Goal: Information Seeking & Learning: Learn about a topic

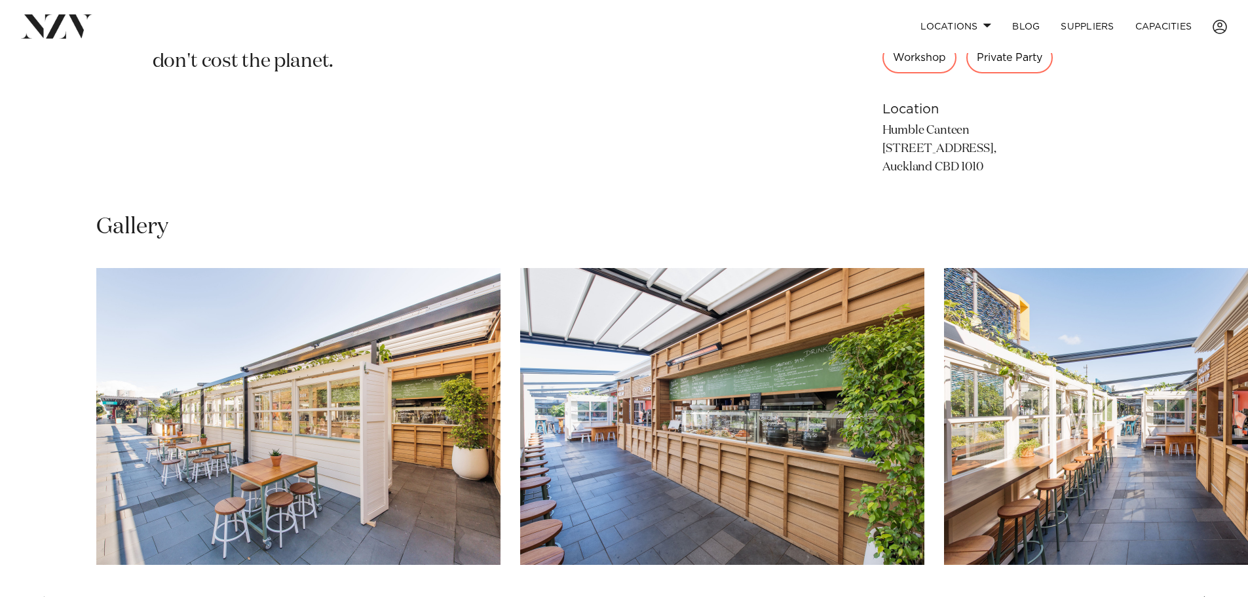
scroll to position [902, 0]
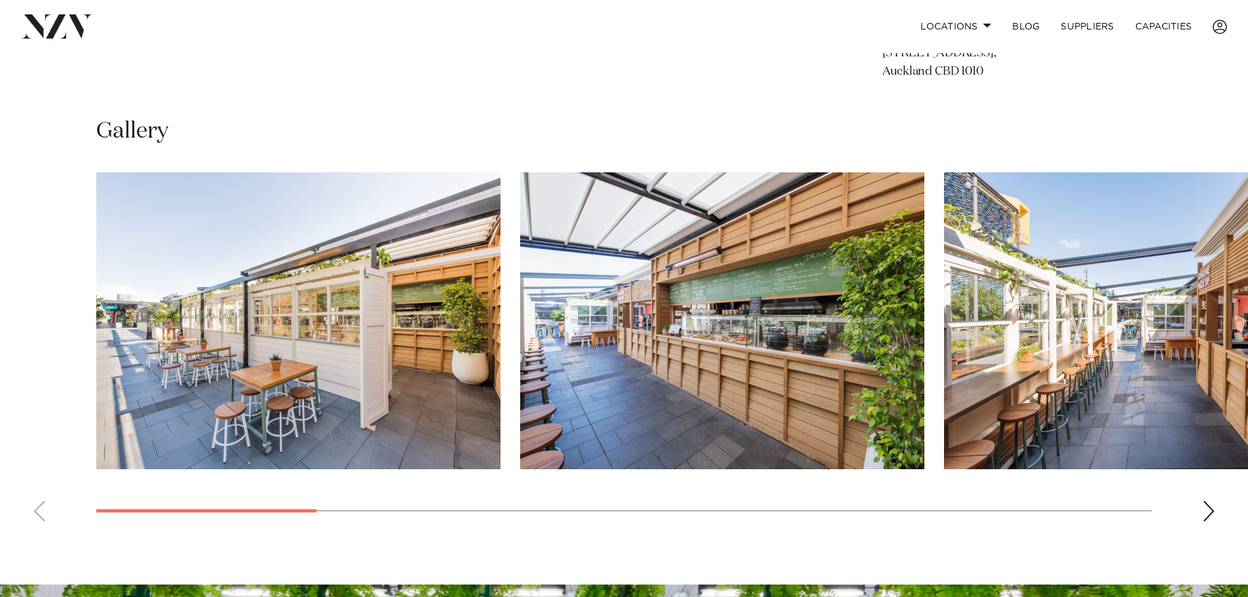
click at [1026, 303] on img "3 / 12" at bounding box center [1146, 320] width 404 height 297
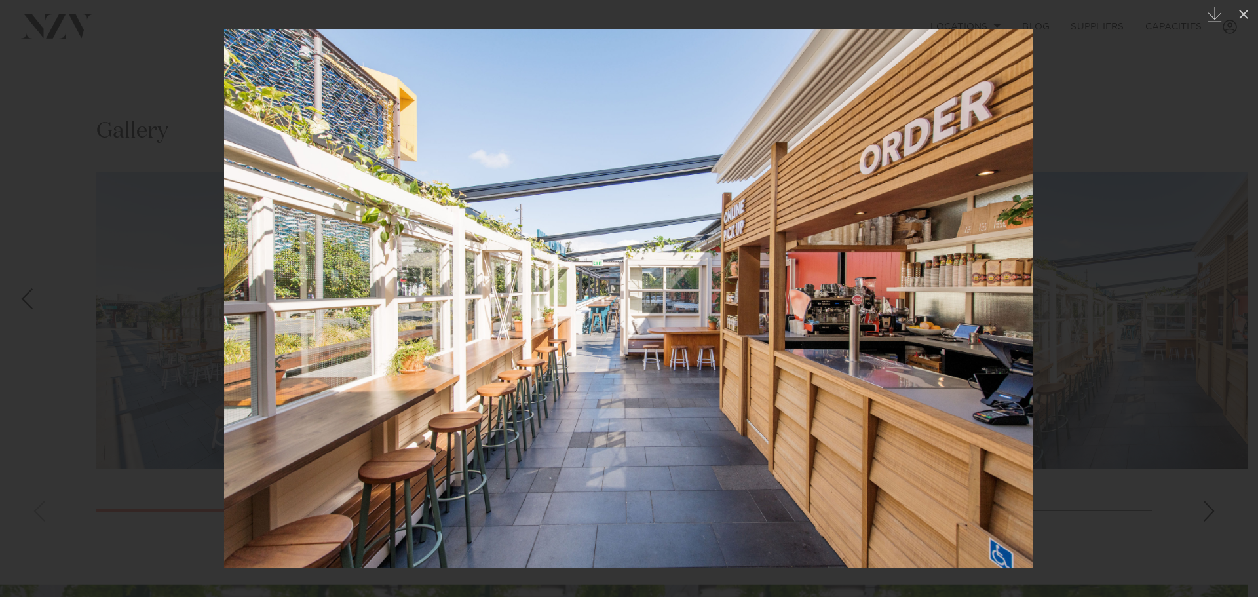
click at [1195, 294] on div at bounding box center [629, 298] width 1258 height 597
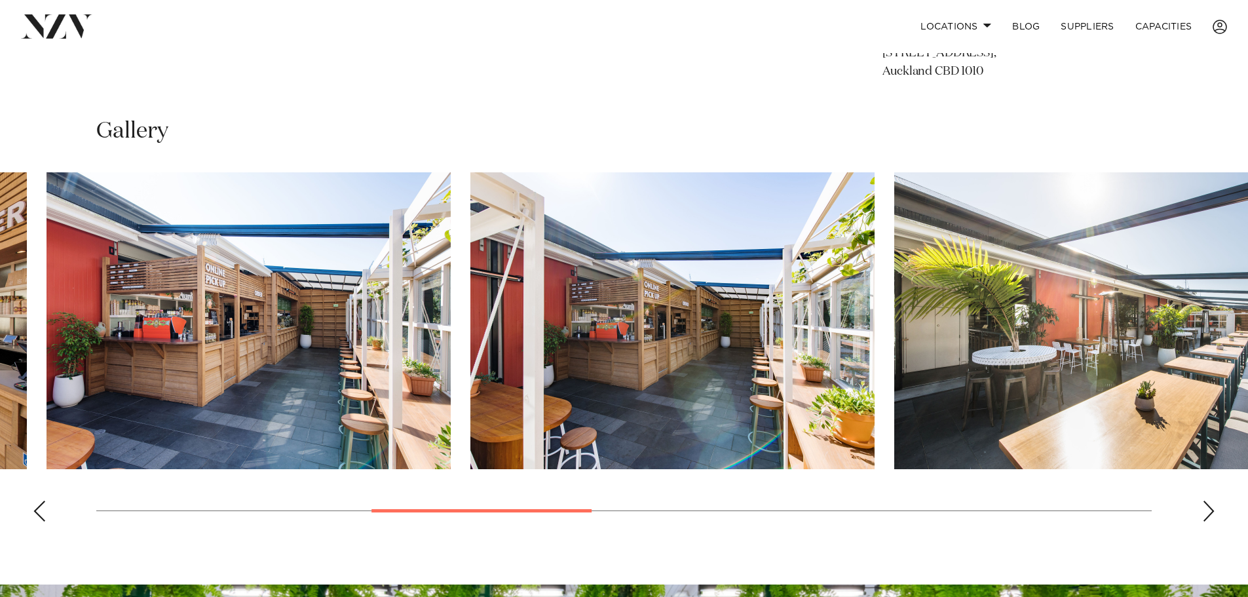
click at [659, 331] on img "5 / 12" at bounding box center [672, 320] width 404 height 297
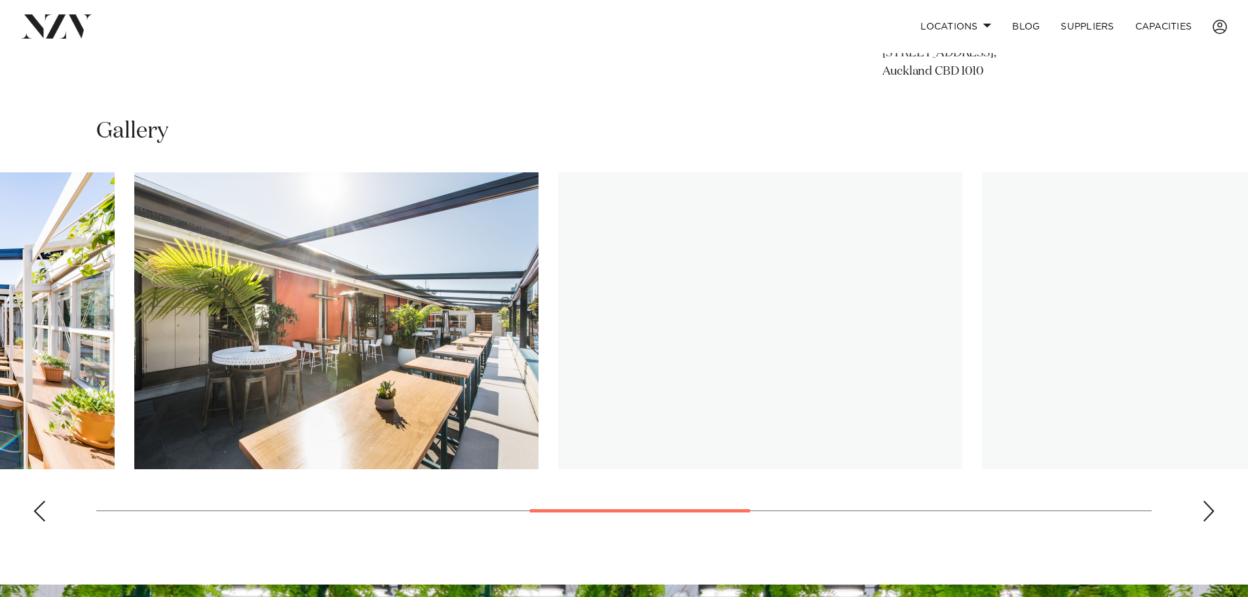
click at [281, 322] on img "6 / 12" at bounding box center [336, 320] width 404 height 297
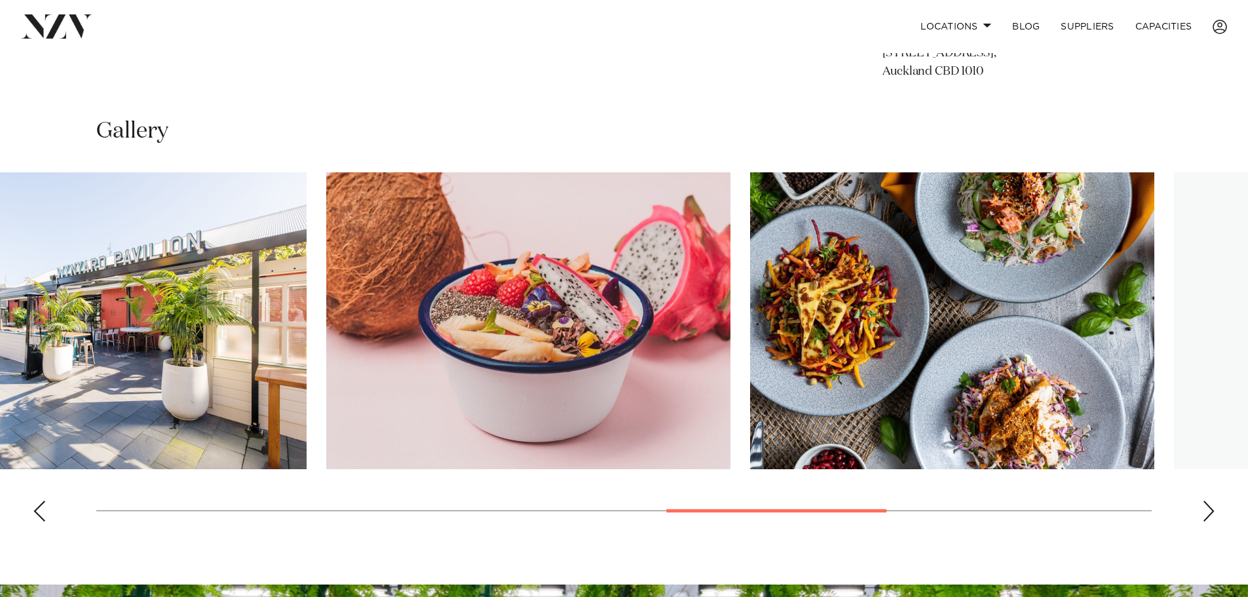
click at [340, 321] on img "8 / 12" at bounding box center [528, 320] width 404 height 297
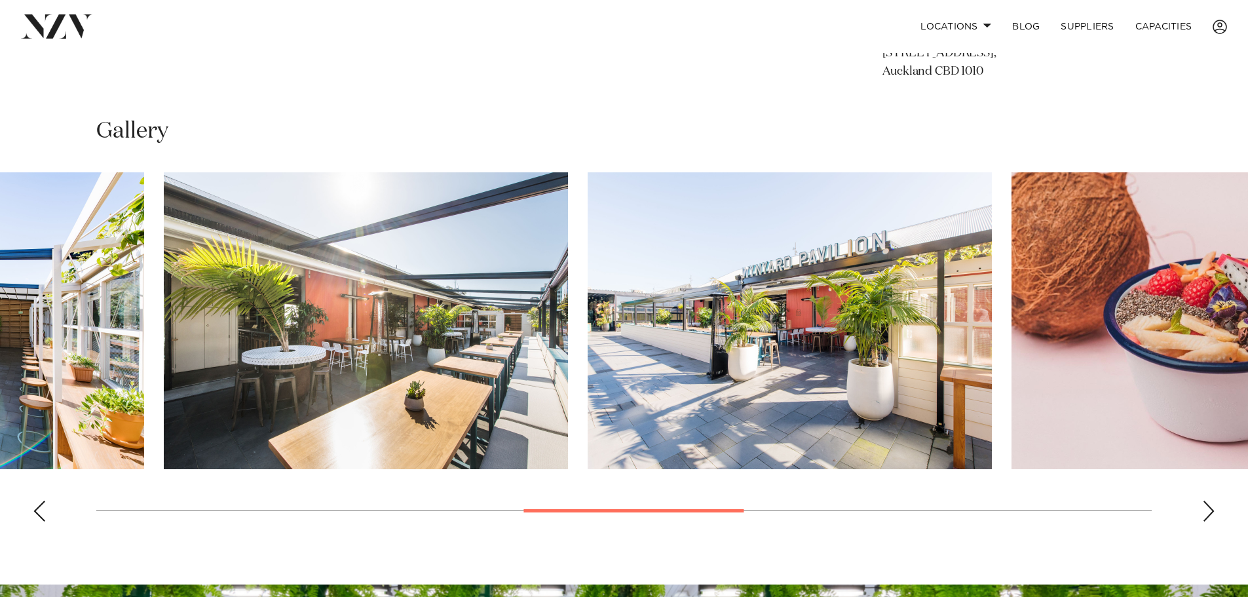
click at [1248, 316] on html "Locations [GEOGRAPHIC_DATA] [GEOGRAPHIC_DATA] [GEOGRAPHIC_DATA] [GEOGRAPHIC_DAT…" at bounding box center [624, 214] width 1248 height 2232
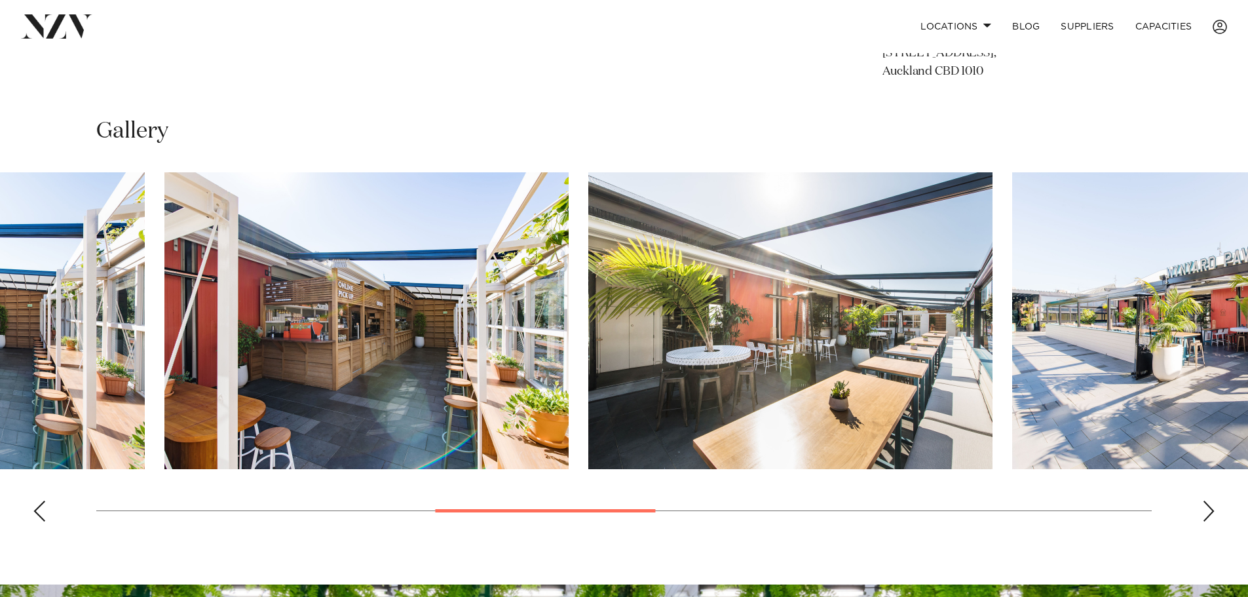
click at [1248, 312] on html "Locations [GEOGRAPHIC_DATA] [GEOGRAPHIC_DATA] [GEOGRAPHIC_DATA] [GEOGRAPHIC_DAT…" at bounding box center [624, 214] width 1248 height 2232
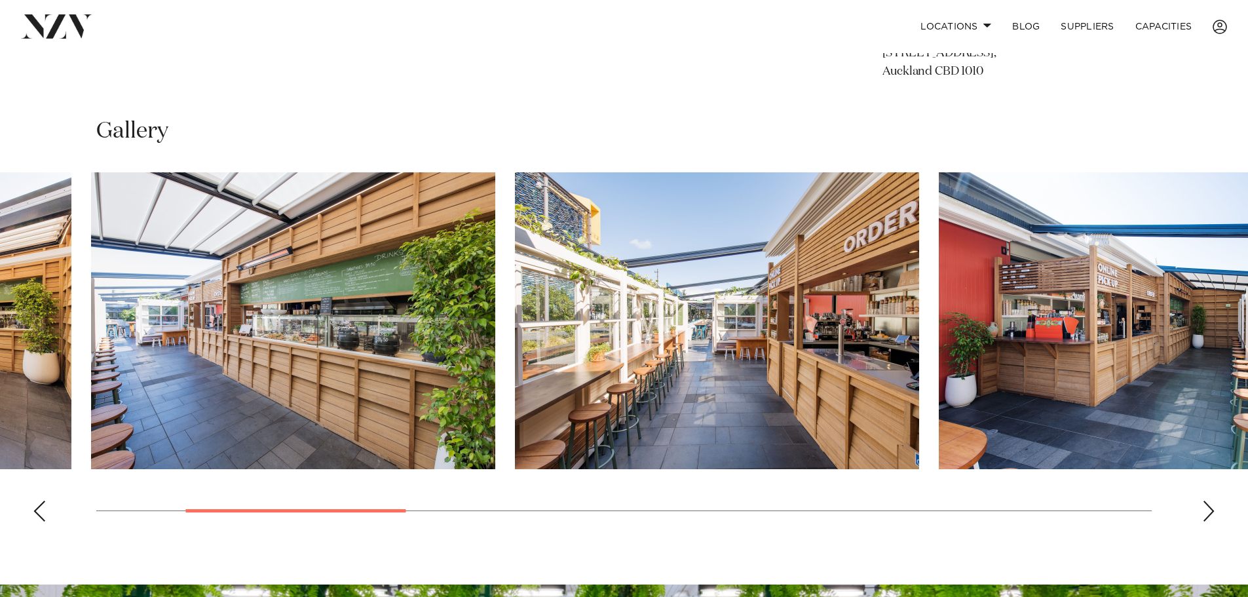
click at [919, 377] on img "3 / 12" at bounding box center [717, 320] width 404 height 297
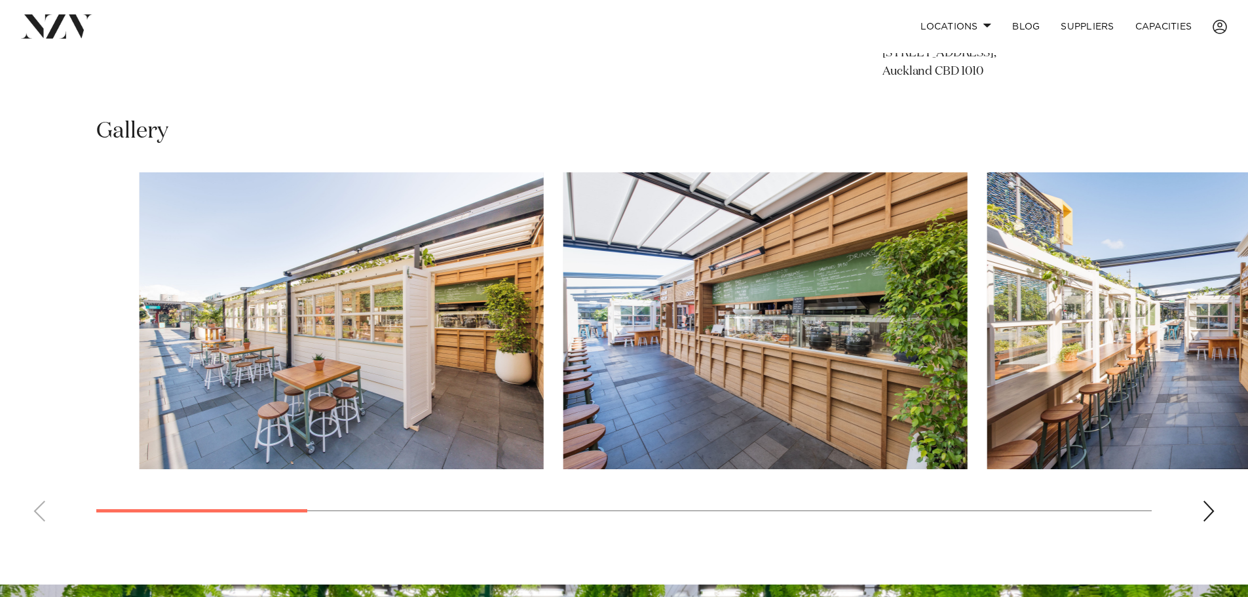
click at [918, 398] on div at bounding box center [668, 320] width 1056 height 297
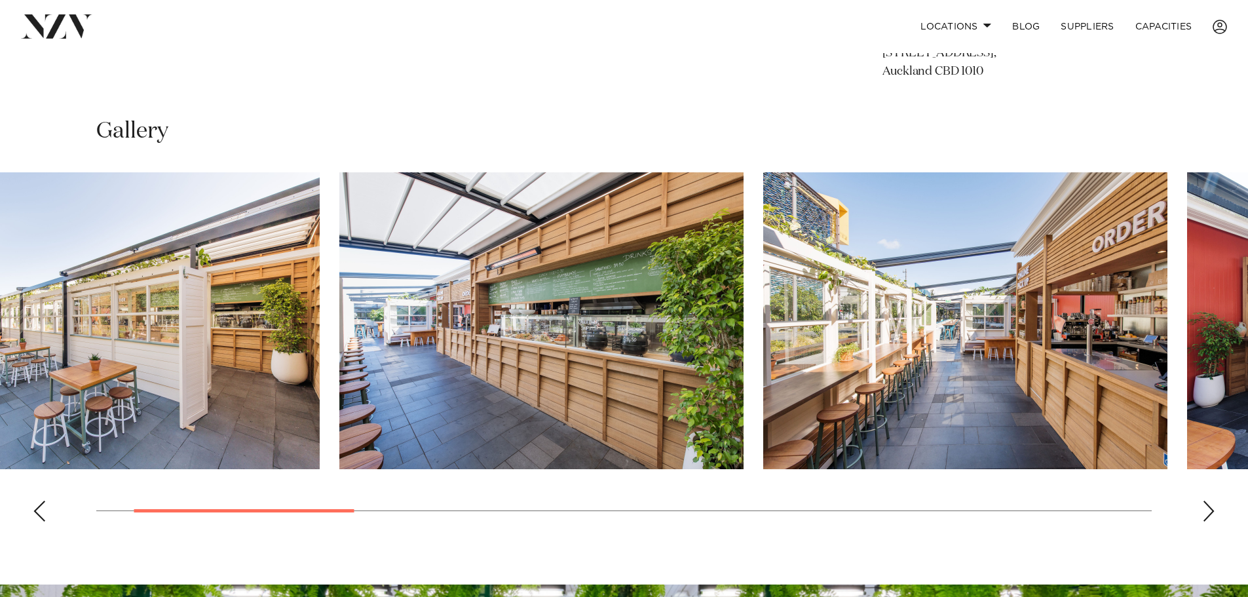
click at [797, 334] on img "3 / 12" at bounding box center [965, 320] width 404 height 297
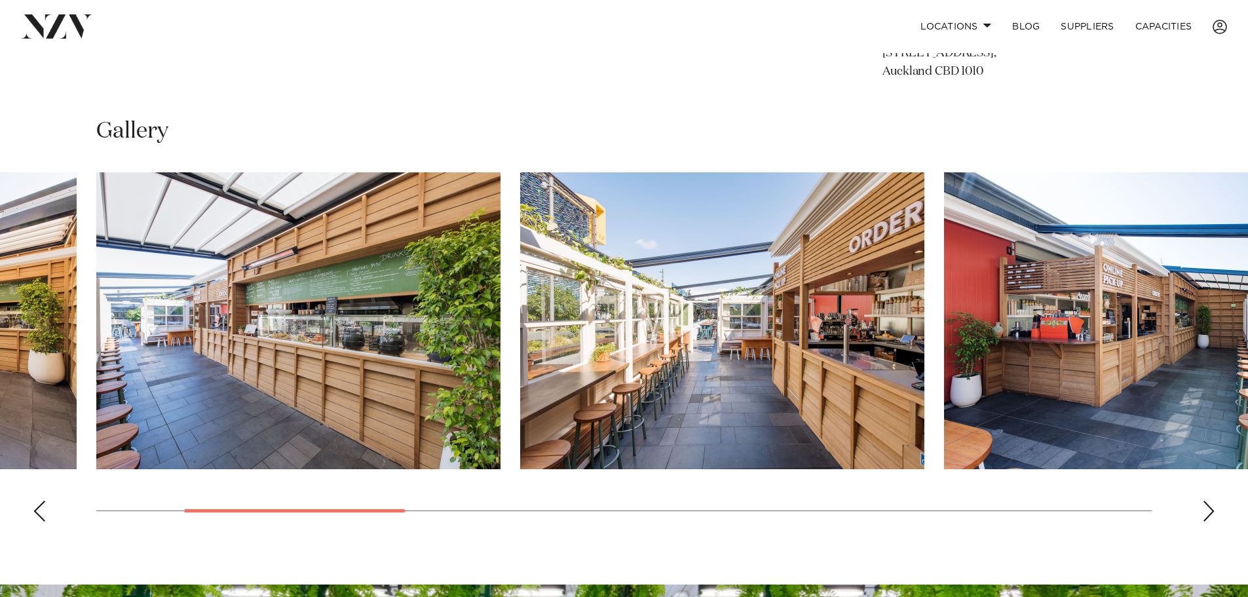
click at [1199, 513] on swiper-container at bounding box center [624, 352] width 1248 height 360
click at [1220, 507] on swiper-container at bounding box center [624, 352] width 1248 height 360
click at [1206, 514] on div "Next slide" at bounding box center [1208, 511] width 13 height 21
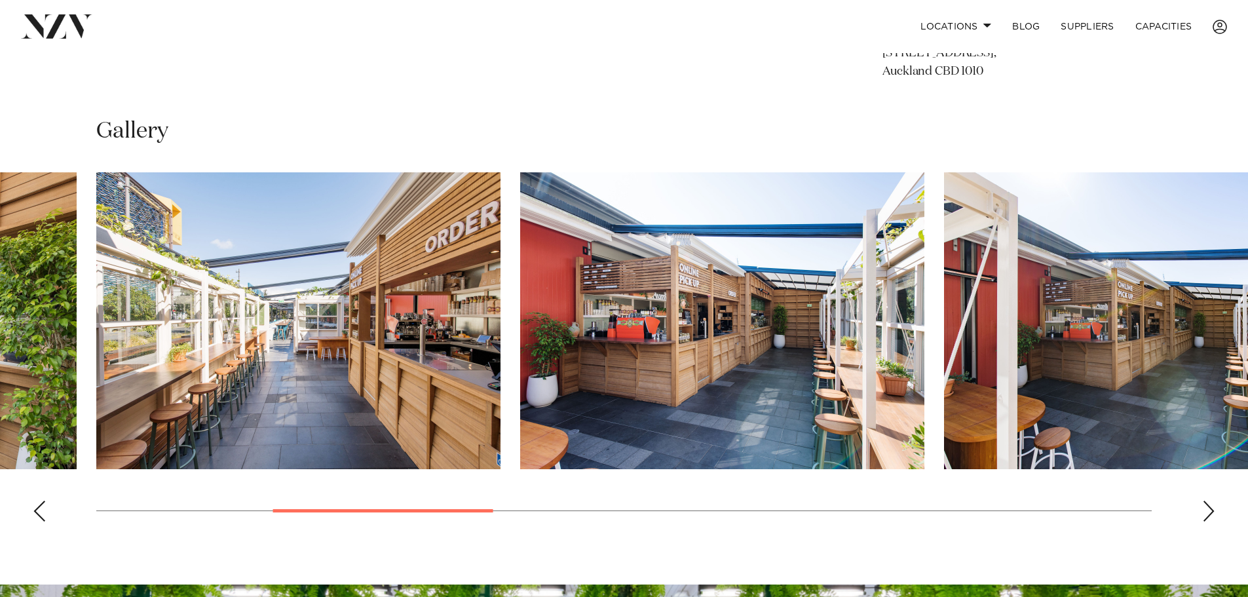
click at [1206, 514] on div "Next slide" at bounding box center [1208, 511] width 13 height 21
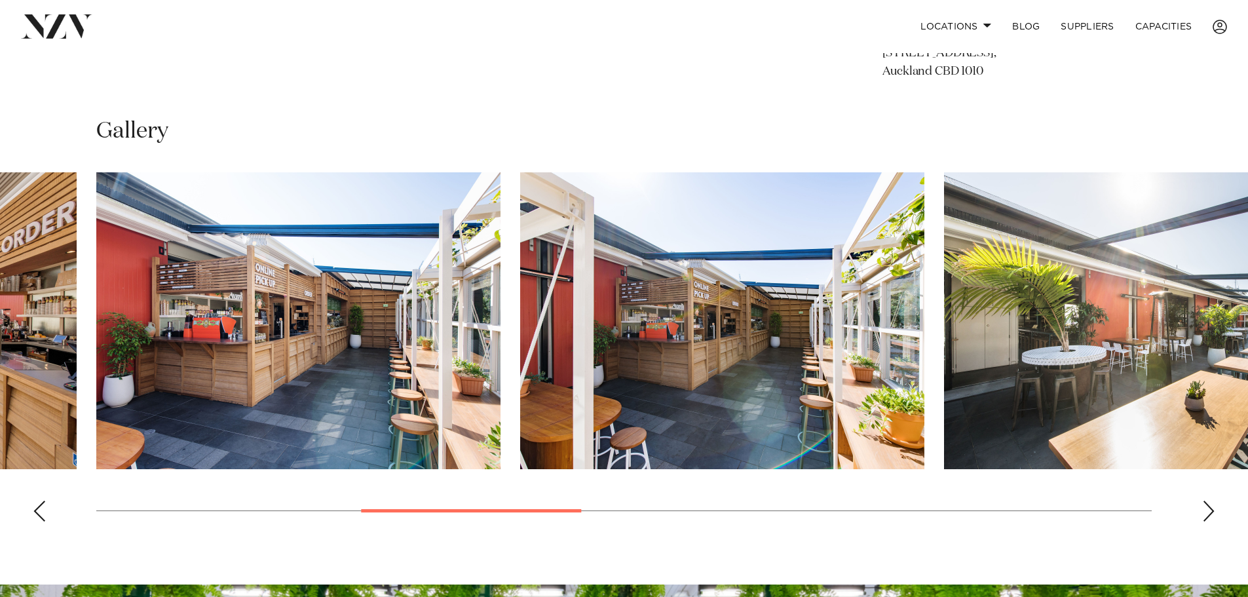
click at [1206, 514] on div "Next slide" at bounding box center [1208, 511] width 13 height 21
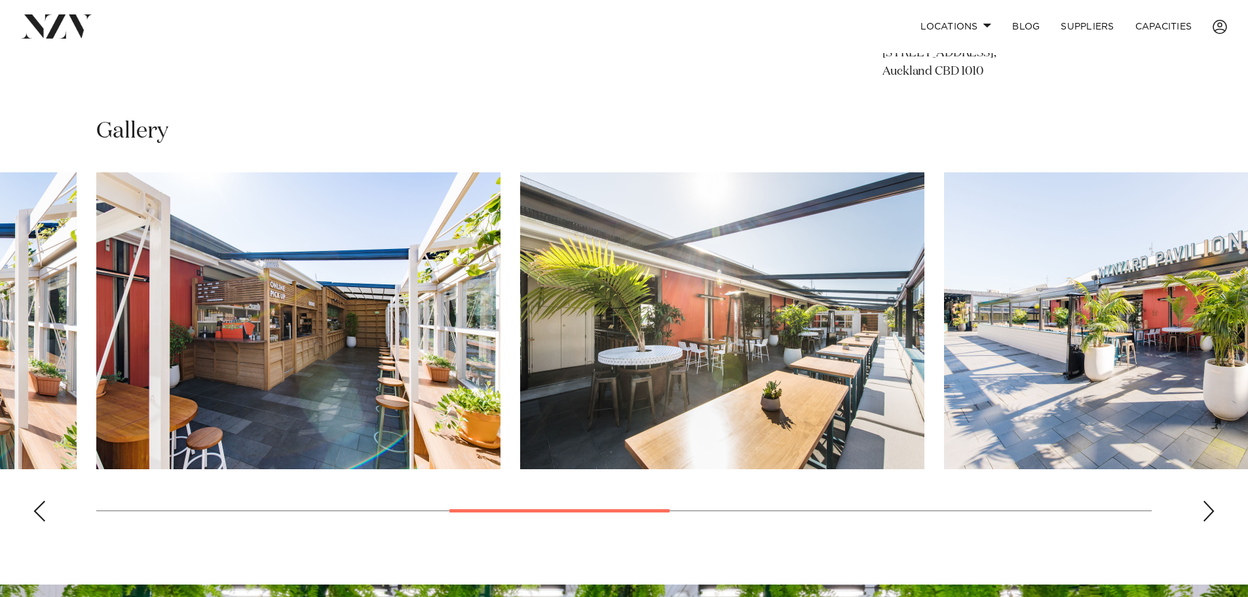
click at [1206, 514] on div "Next slide" at bounding box center [1208, 511] width 13 height 21
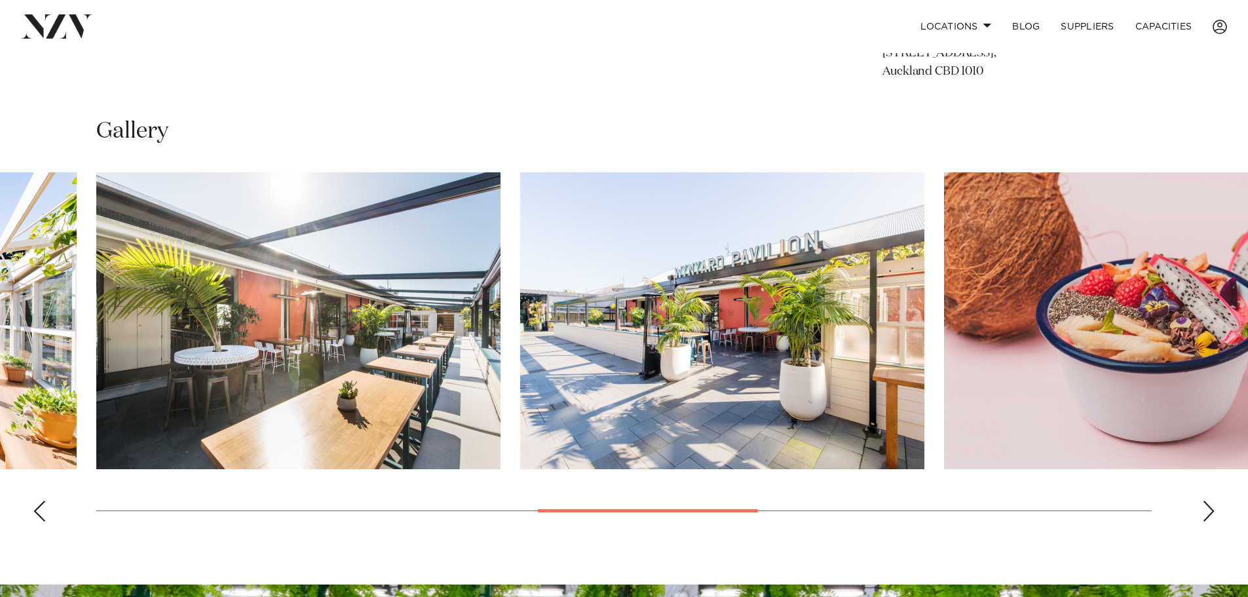
click at [1206, 514] on div "Next slide" at bounding box center [1208, 511] width 13 height 21
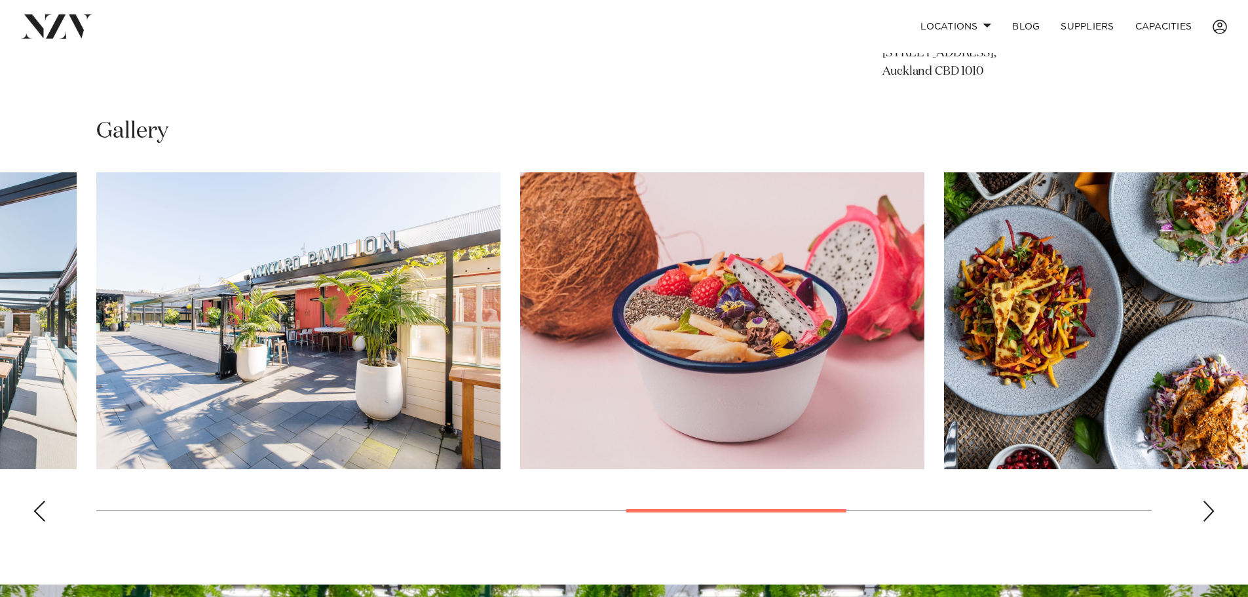
click at [1206, 514] on div "Next slide" at bounding box center [1208, 511] width 13 height 21
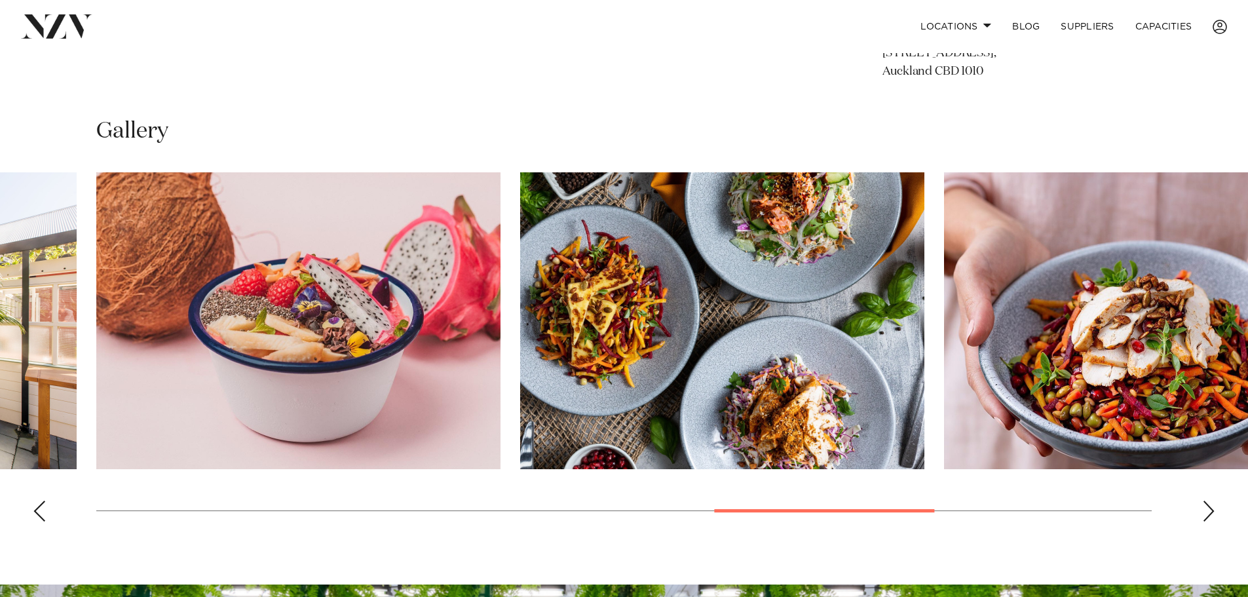
click at [1206, 514] on div "Next slide" at bounding box center [1208, 511] width 13 height 21
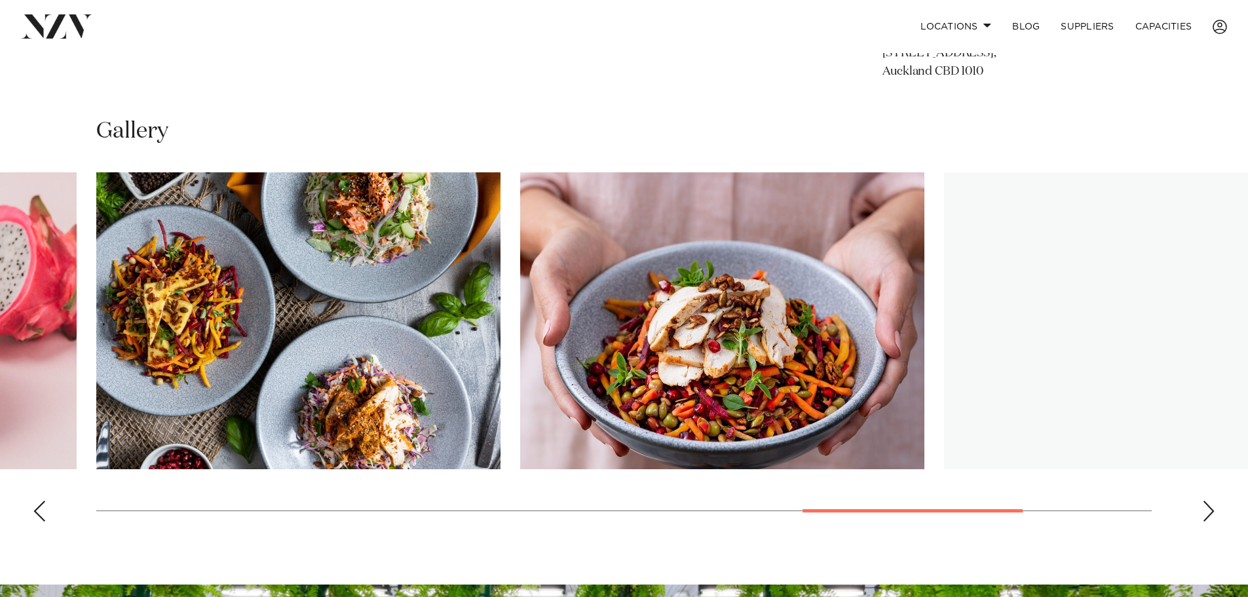
click at [1206, 514] on div "Next slide" at bounding box center [1208, 511] width 13 height 21
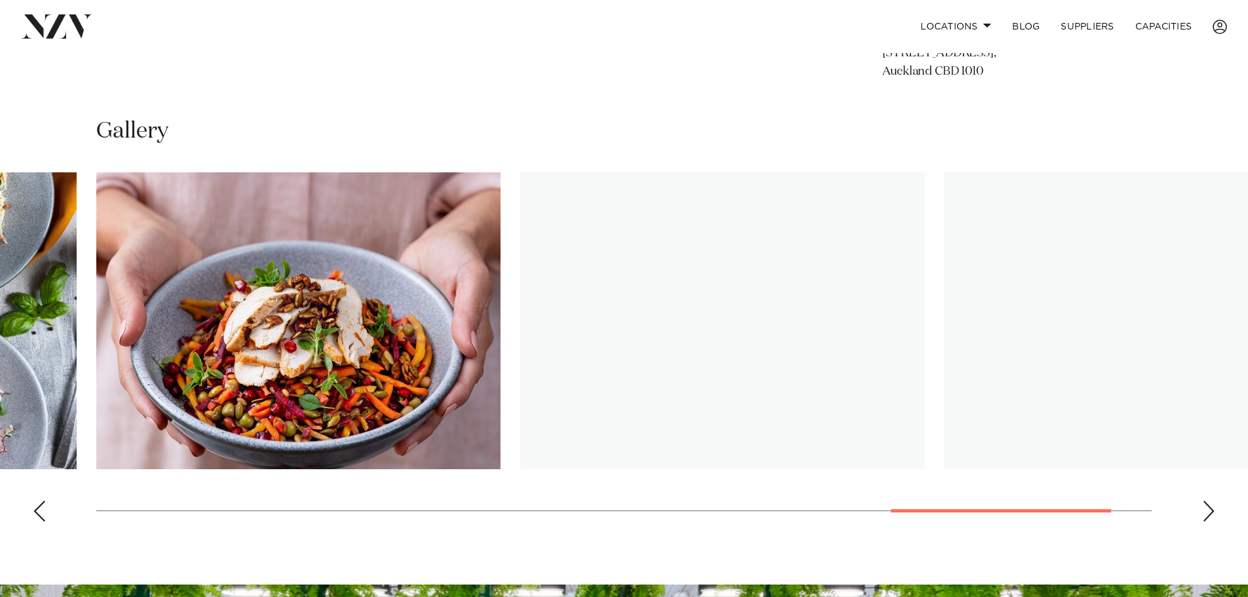
click at [1206, 514] on div "Next slide" at bounding box center [1208, 511] width 13 height 21
click at [1206, 514] on swiper-container at bounding box center [624, 352] width 1248 height 360
